Goal: Information Seeking & Learning: Get advice/opinions

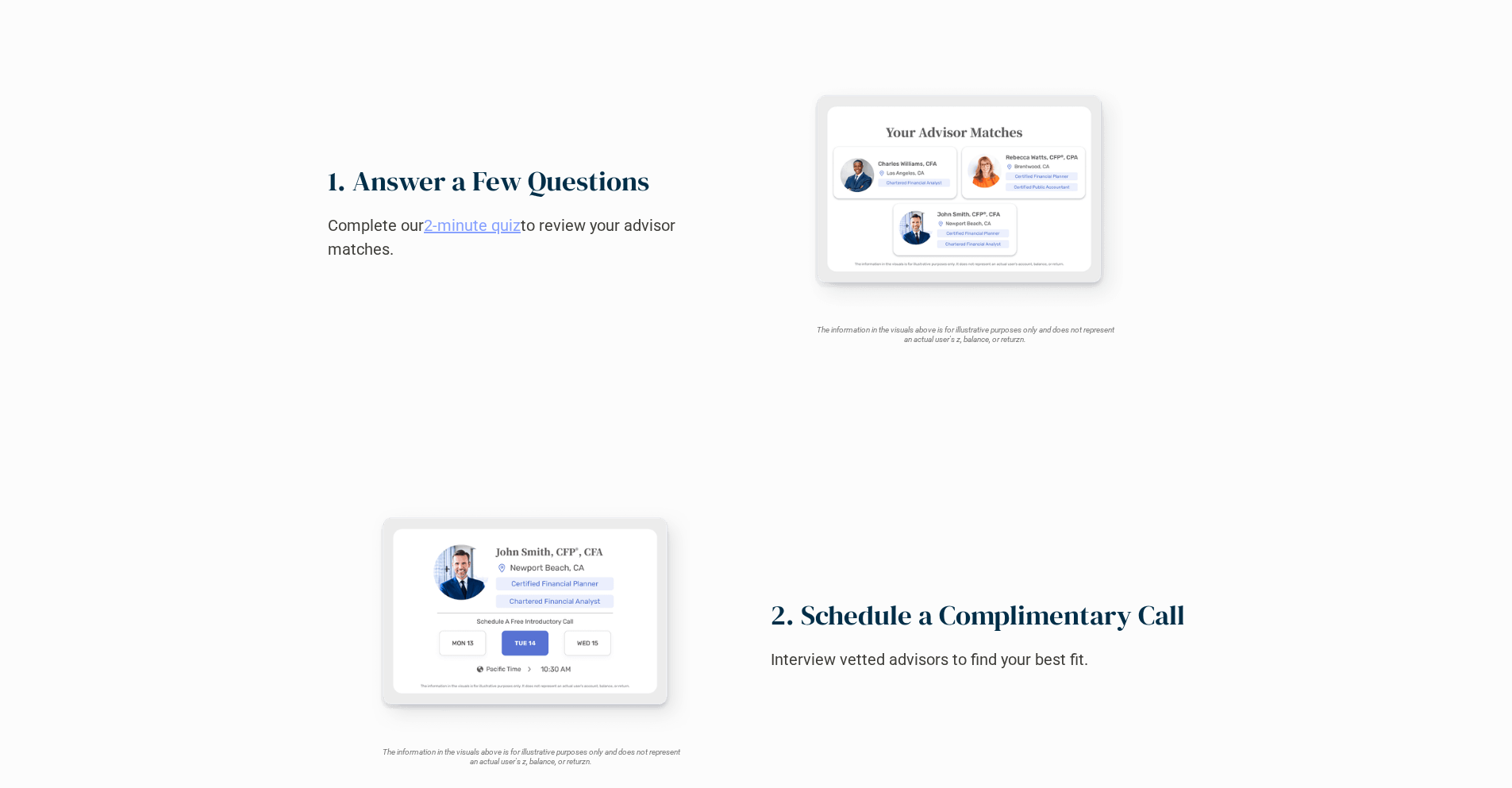
scroll to position [1576, 0]
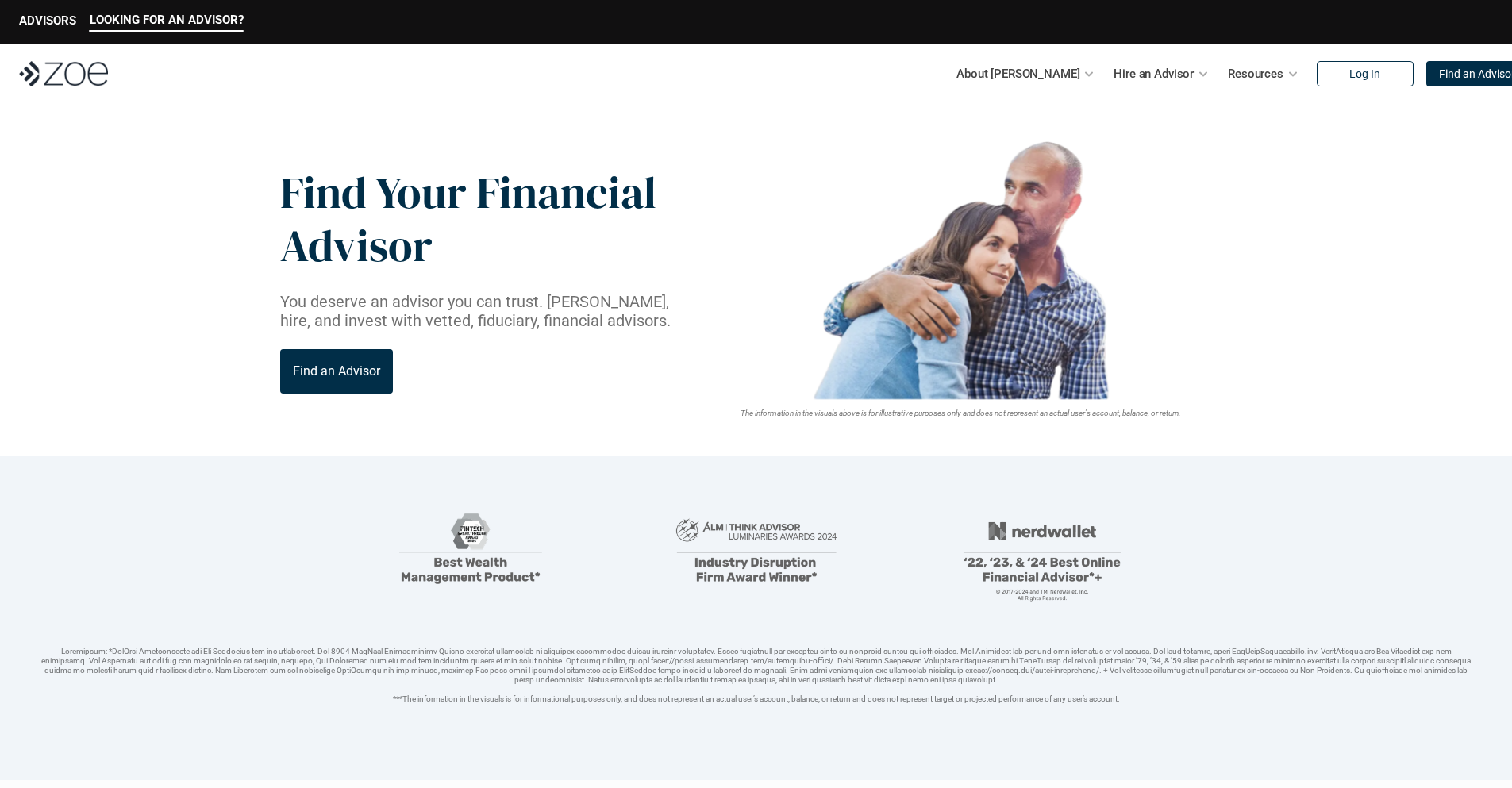
click at [63, 73] on img at bounding box center [63, 74] width 89 height 26
click at [1442, 73] on p "Find an Advisor" at bounding box center [1477, 74] width 76 height 14
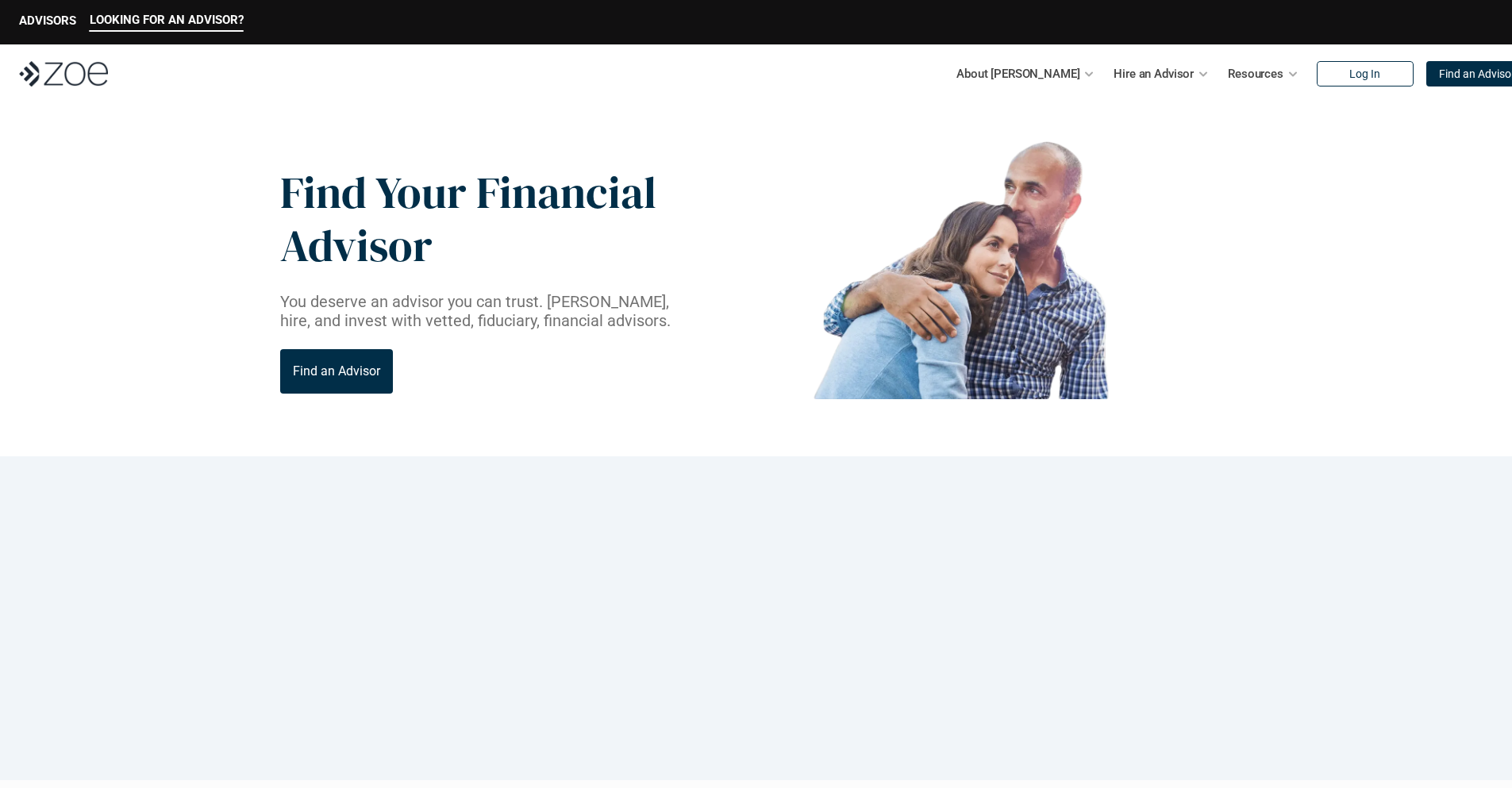
scroll to position [697, 0]
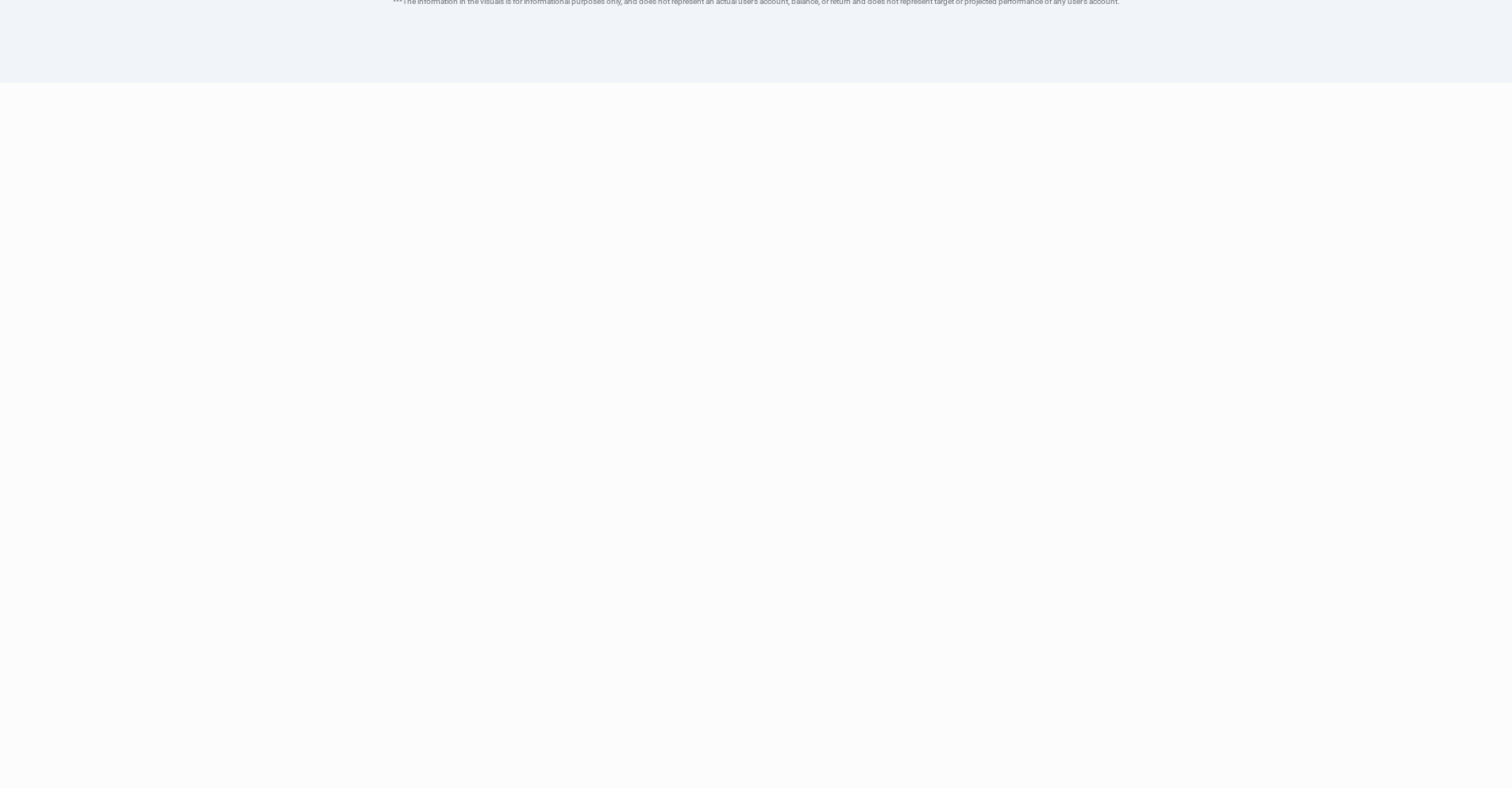
click at [474, 426] on link "2-minute quiz" at bounding box center [472, 435] width 97 height 19
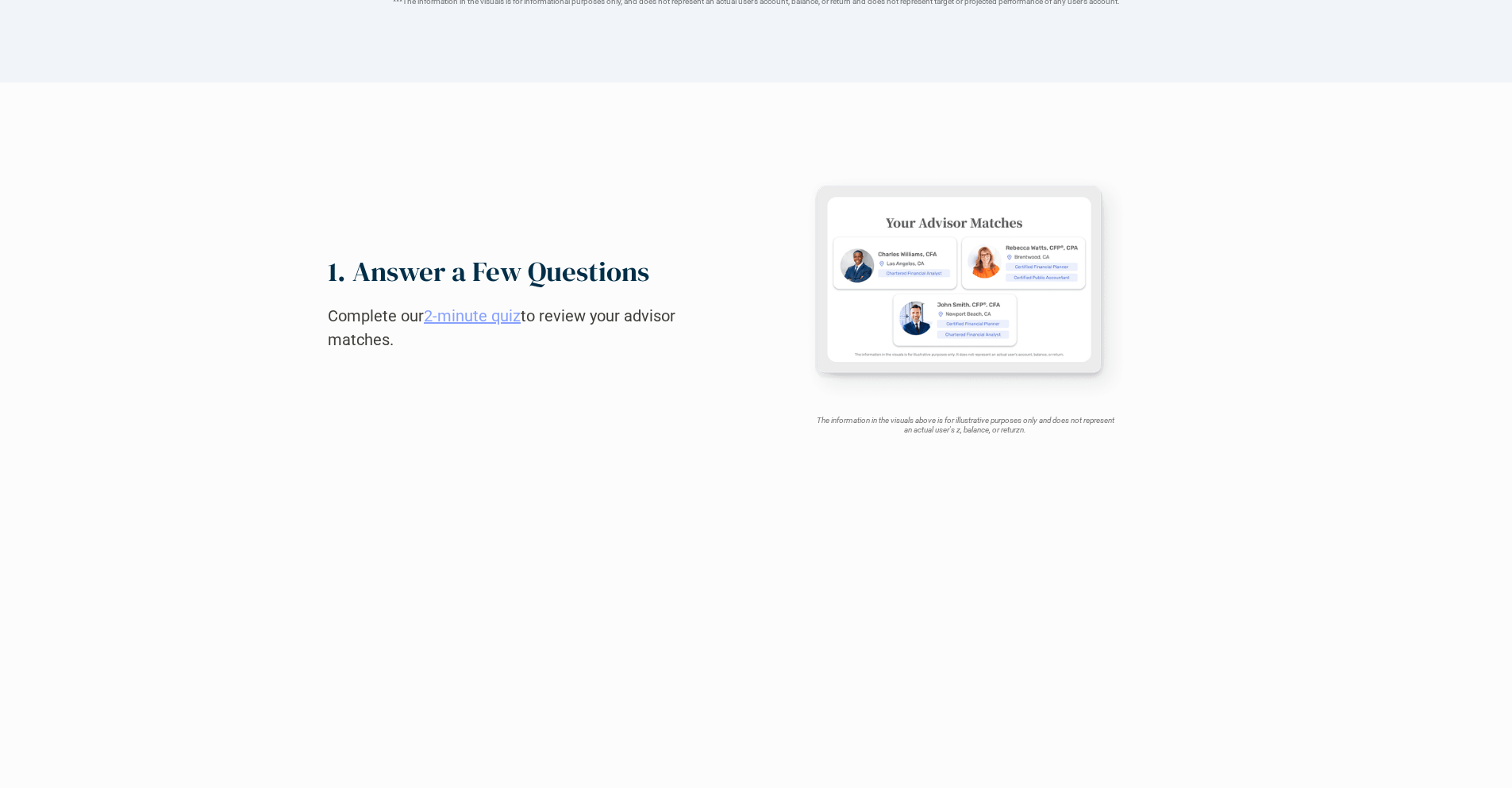
scroll to position [2639, 0]
